Goal: Transaction & Acquisition: Purchase product/service

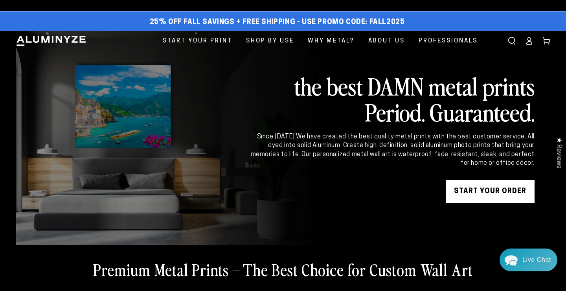
click at [528, 45] on link "Log in" at bounding box center [528, 40] width 17 height 17
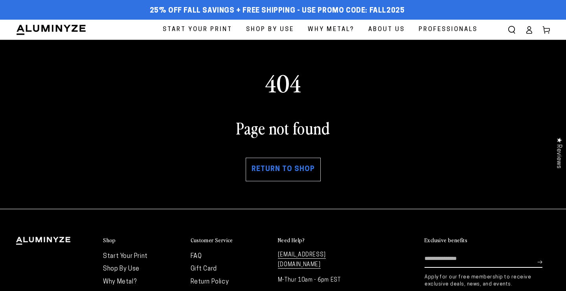
click at [447, 29] on span "Professionals" at bounding box center [447, 29] width 59 height 11
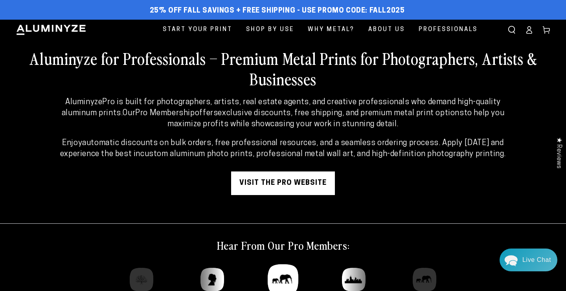
click at [289, 182] on link "visit the pro website" at bounding box center [283, 183] width 104 height 24
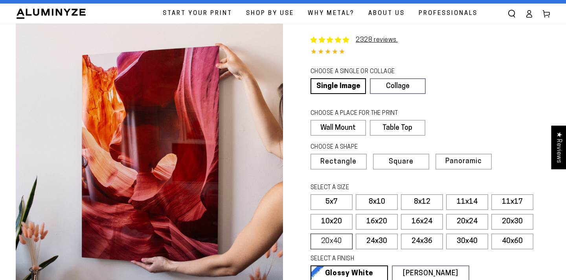
scroll to position [16, 0]
click at [337, 242] on label "20x40" at bounding box center [331, 241] width 42 height 16
select select "**********"
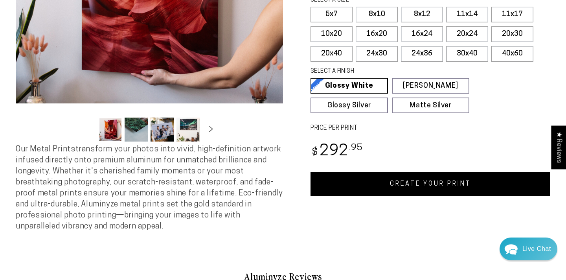
scroll to position [197, 0]
